Goal: Transaction & Acquisition: Subscribe to service/newsletter

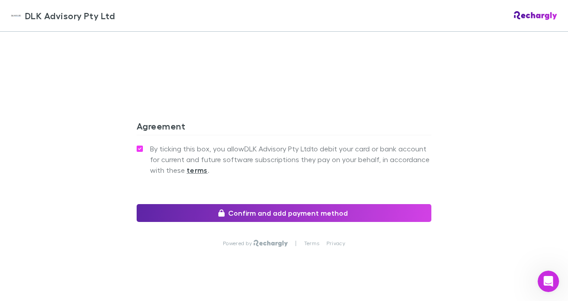
scroll to position [820, 0]
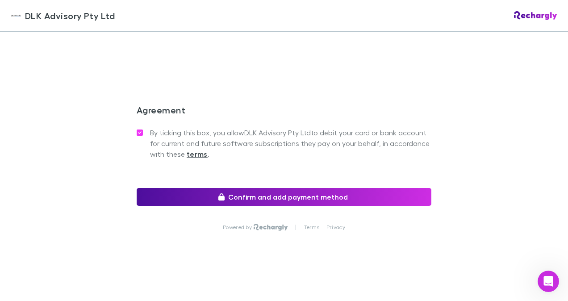
drag, startPoint x: 280, startPoint y: 185, endPoint x: 274, endPoint y: 193, distance: 9.9
click at [280, 185] on div "By ticking this box, you allow DLK Advisory Pty Ltd to debit your card or bank …" at bounding box center [284, 157] width 295 height 62
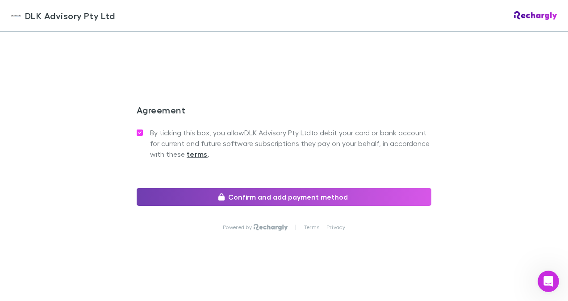
click at [268, 195] on button "Confirm and add payment method" at bounding box center [284, 197] width 295 height 18
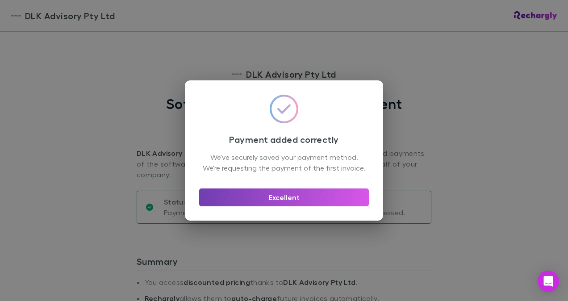
click at [326, 205] on button "Excellent" at bounding box center [284, 197] width 170 height 18
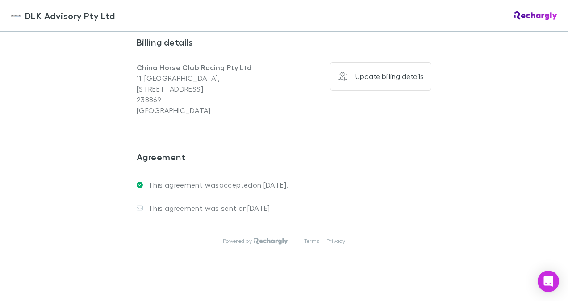
scroll to position [717, 0]
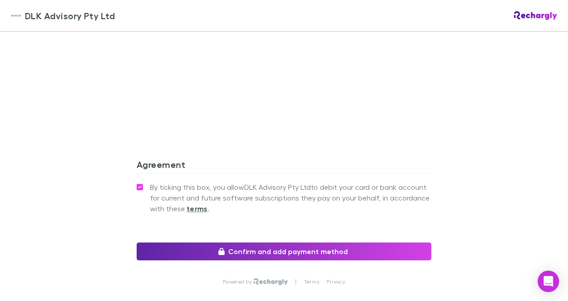
scroll to position [820, 0]
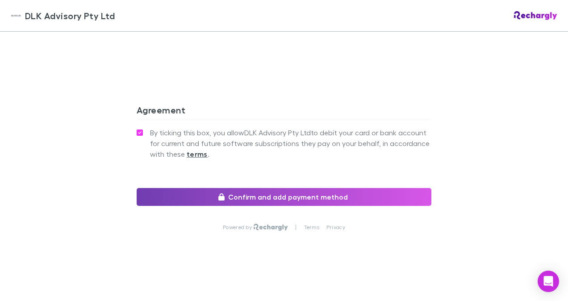
click at [259, 196] on button "Confirm and add payment method" at bounding box center [284, 197] width 295 height 18
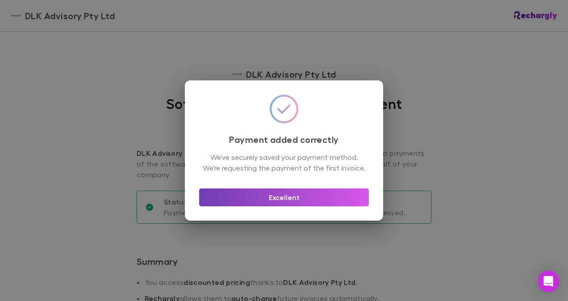
click at [278, 199] on button "Excellent" at bounding box center [284, 197] width 170 height 18
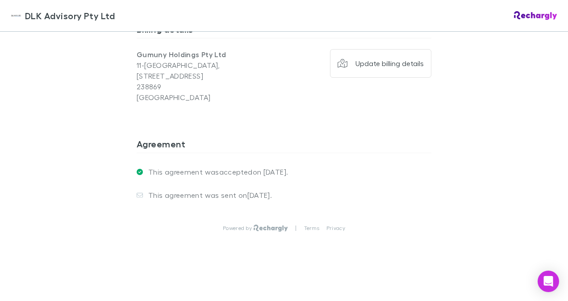
scroll to position [717, 0]
